Goal: Task Accomplishment & Management: Complete application form

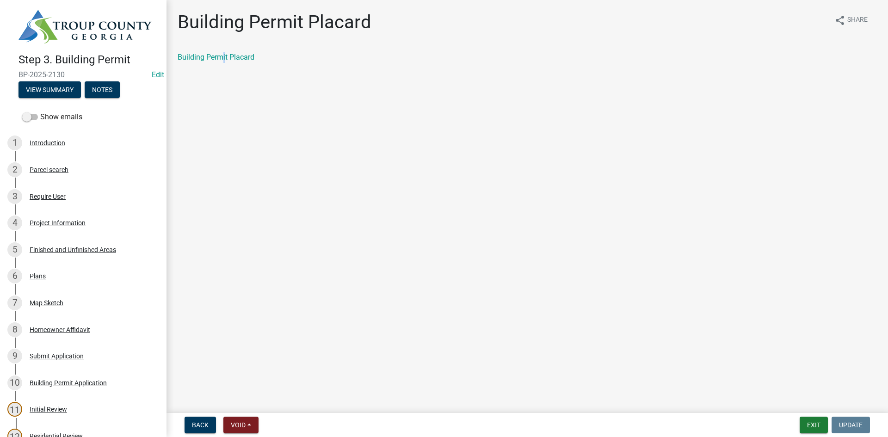
scroll to position [364, 0]
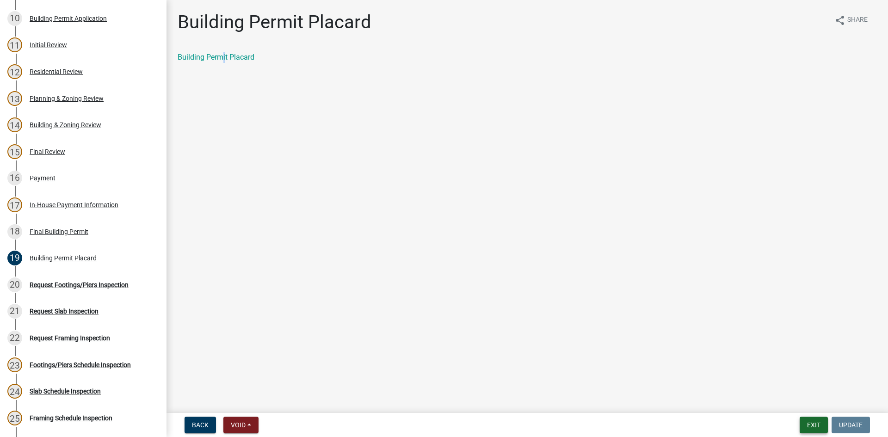
click at [809, 424] on button "Exit" at bounding box center [813, 425] width 28 height 17
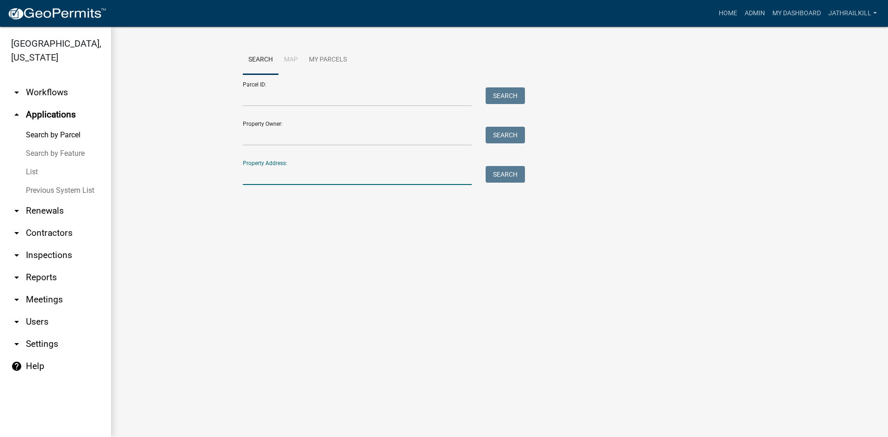
drag, startPoint x: 295, startPoint y: 171, endPoint x: 309, endPoint y: 166, distance: 14.2
click at [296, 171] on input "Property Address:" at bounding box center [357, 175] width 229 height 19
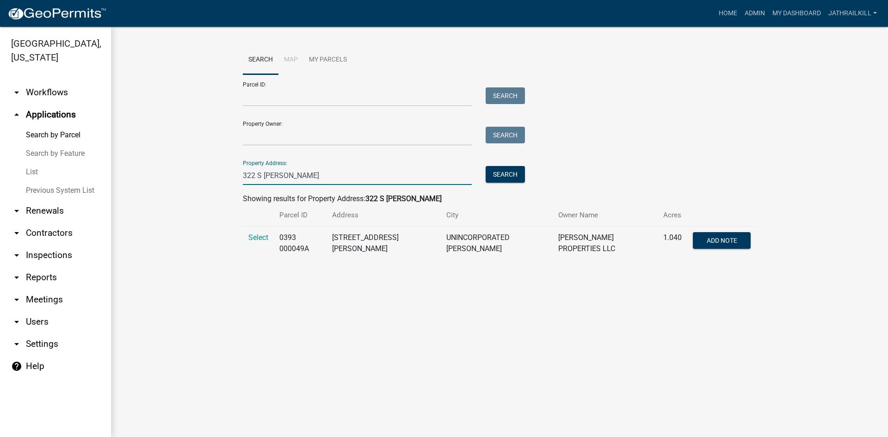
type input "322 S [PERSON_NAME]"
click at [270, 239] on td "Select" at bounding box center [258, 244] width 31 height 34
click at [265, 239] on span "Select" at bounding box center [258, 237] width 20 height 9
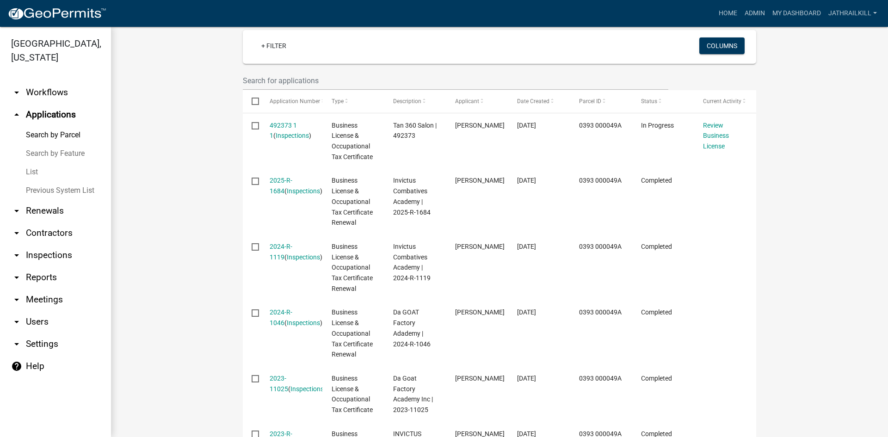
scroll to position [217, 0]
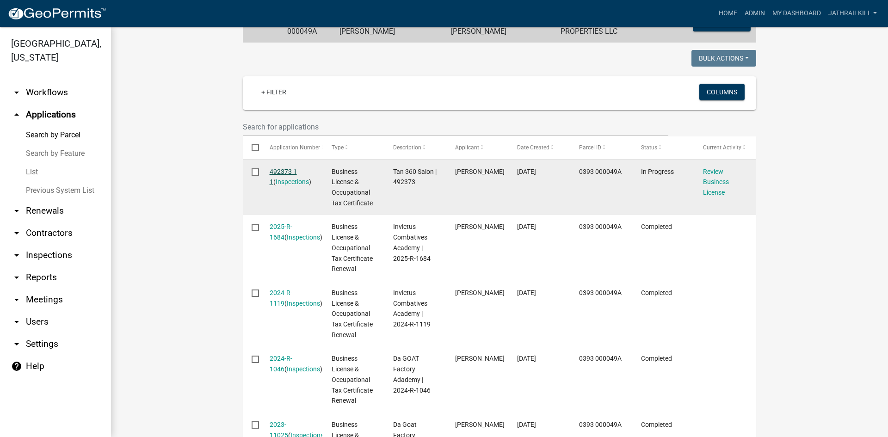
click at [279, 170] on link "492373 1 1" at bounding box center [283, 177] width 27 height 18
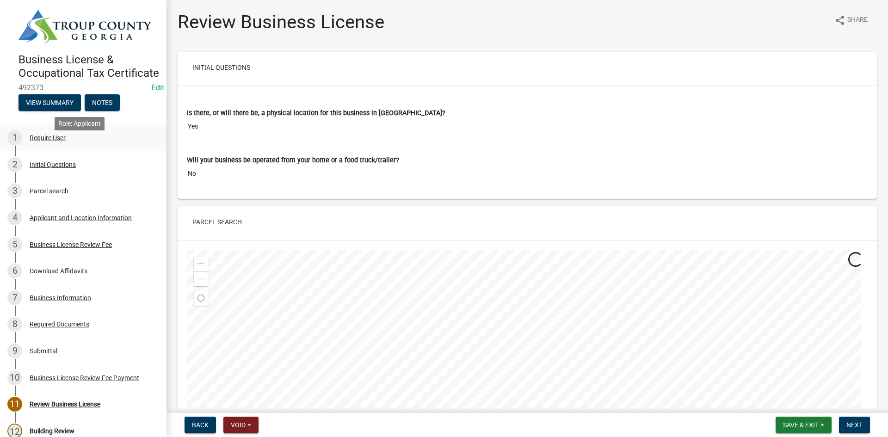
click at [61, 151] on link "1 Require User" at bounding box center [83, 137] width 166 height 27
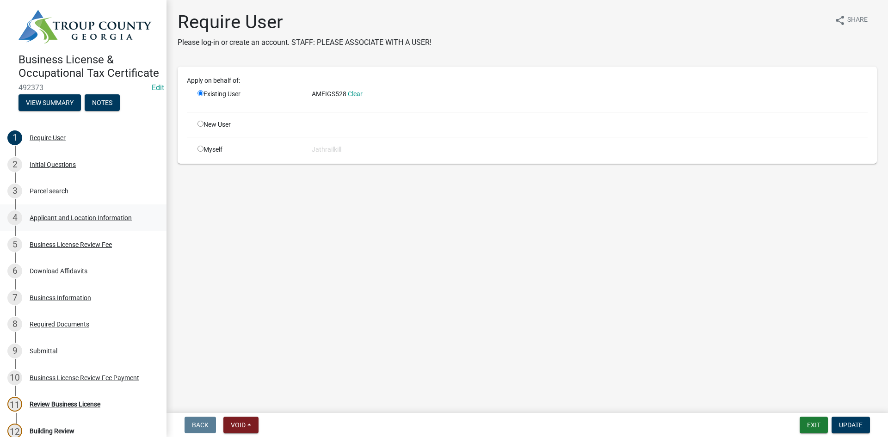
click at [85, 221] on div "Applicant and Location Information" at bounding box center [81, 218] width 102 height 6
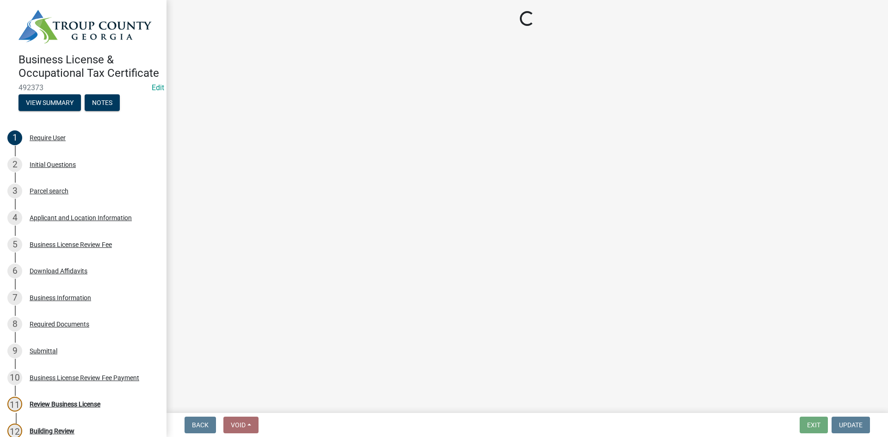
select select "GA"
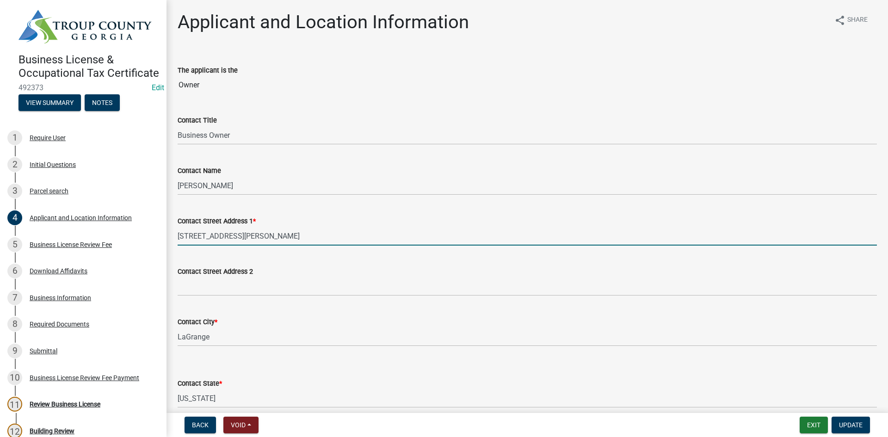
drag, startPoint x: 278, startPoint y: 228, endPoint x: 198, endPoint y: 252, distance: 83.5
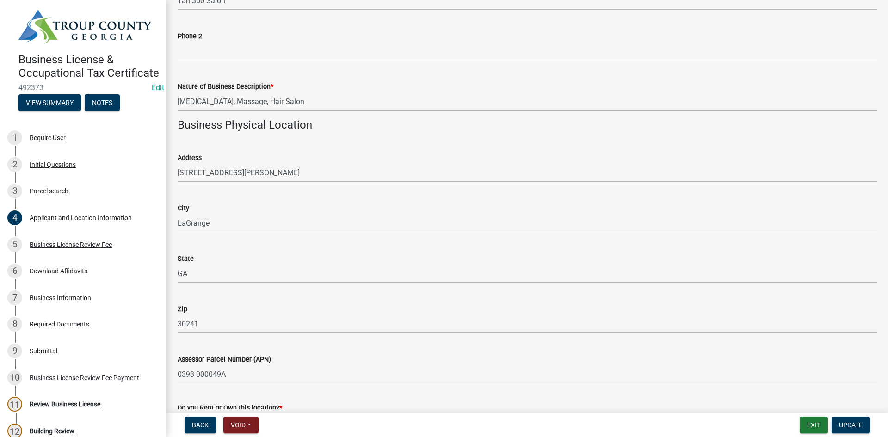
scroll to position [601, 0]
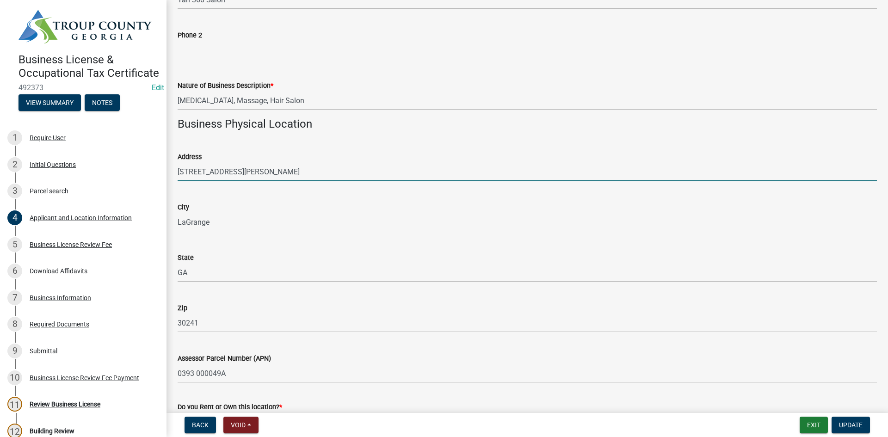
drag, startPoint x: 269, startPoint y: 181, endPoint x: 172, endPoint y: 201, distance: 98.2
click at [178, 201] on wm-data-entity-input-list "The applicant is the Owner Contact Title Business Owner Contact Name [PERSON_NA…" at bounding box center [527, 164] width 699 height 1427
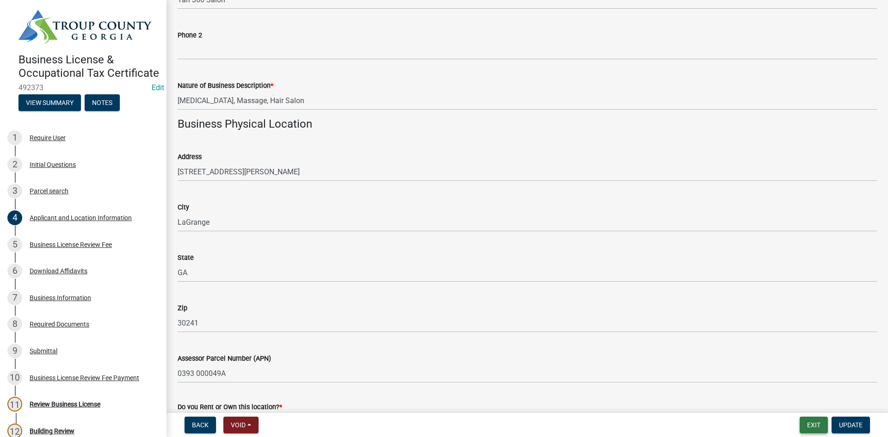
click at [812, 425] on button "Exit" at bounding box center [813, 425] width 28 height 17
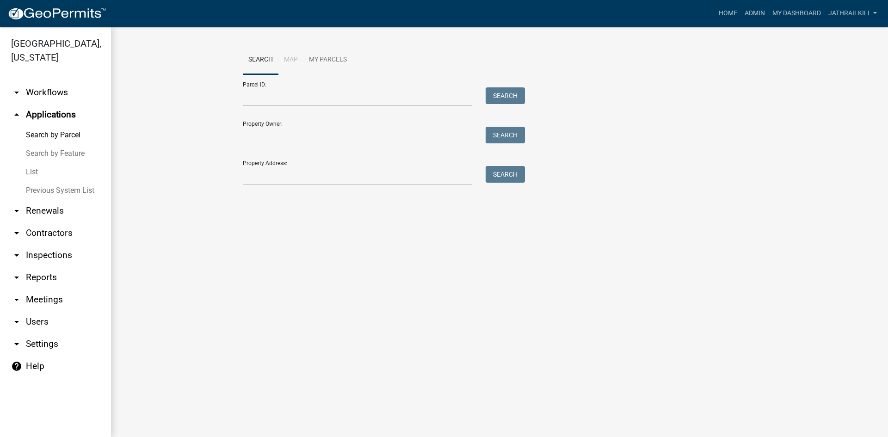
click at [298, 165] on div "Property Address: Search" at bounding box center [381, 169] width 277 height 32
click at [304, 172] on input "Property Address:" at bounding box center [357, 175] width 229 height 19
paste input "[STREET_ADDRESS][PERSON_NAME]"
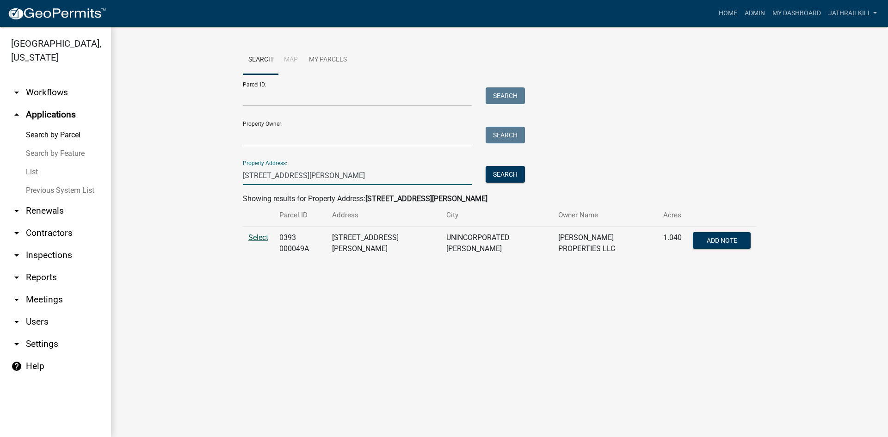
type input "[STREET_ADDRESS][PERSON_NAME]"
click at [266, 239] on span "Select" at bounding box center [258, 237] width 20 height 9
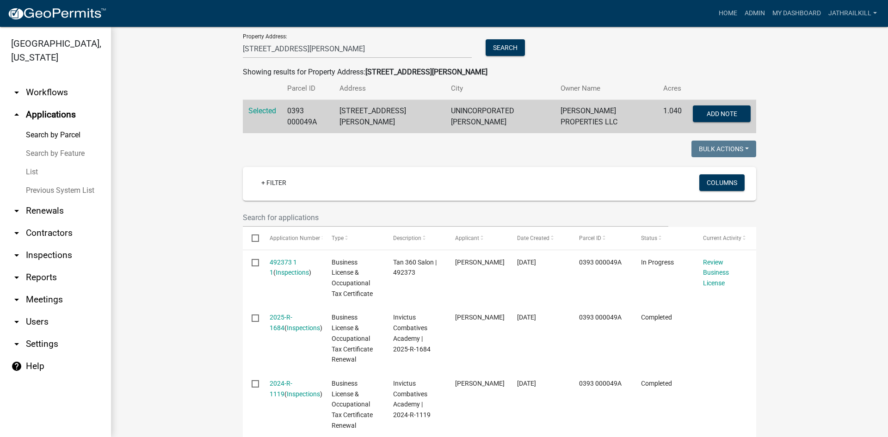
scroll to position [139, 0]
